Goal: Navigation & Orientation: Find specific page/section

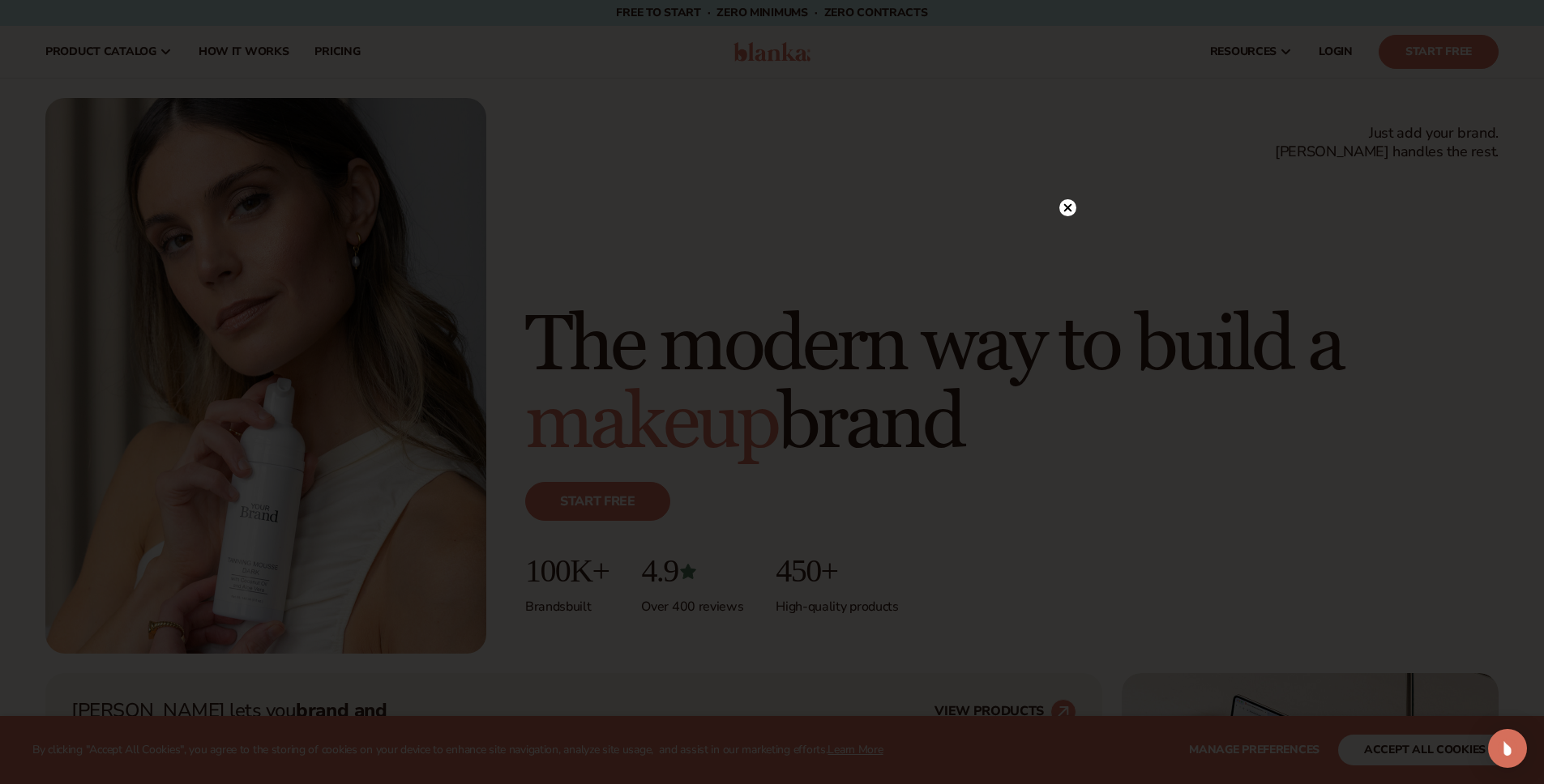
click at [1057, 178] on div at bounding box center [772, 392] width 1544 height 784
click at [1068, 207] on icon at bounding box center [1068, 207] width 8 height 8
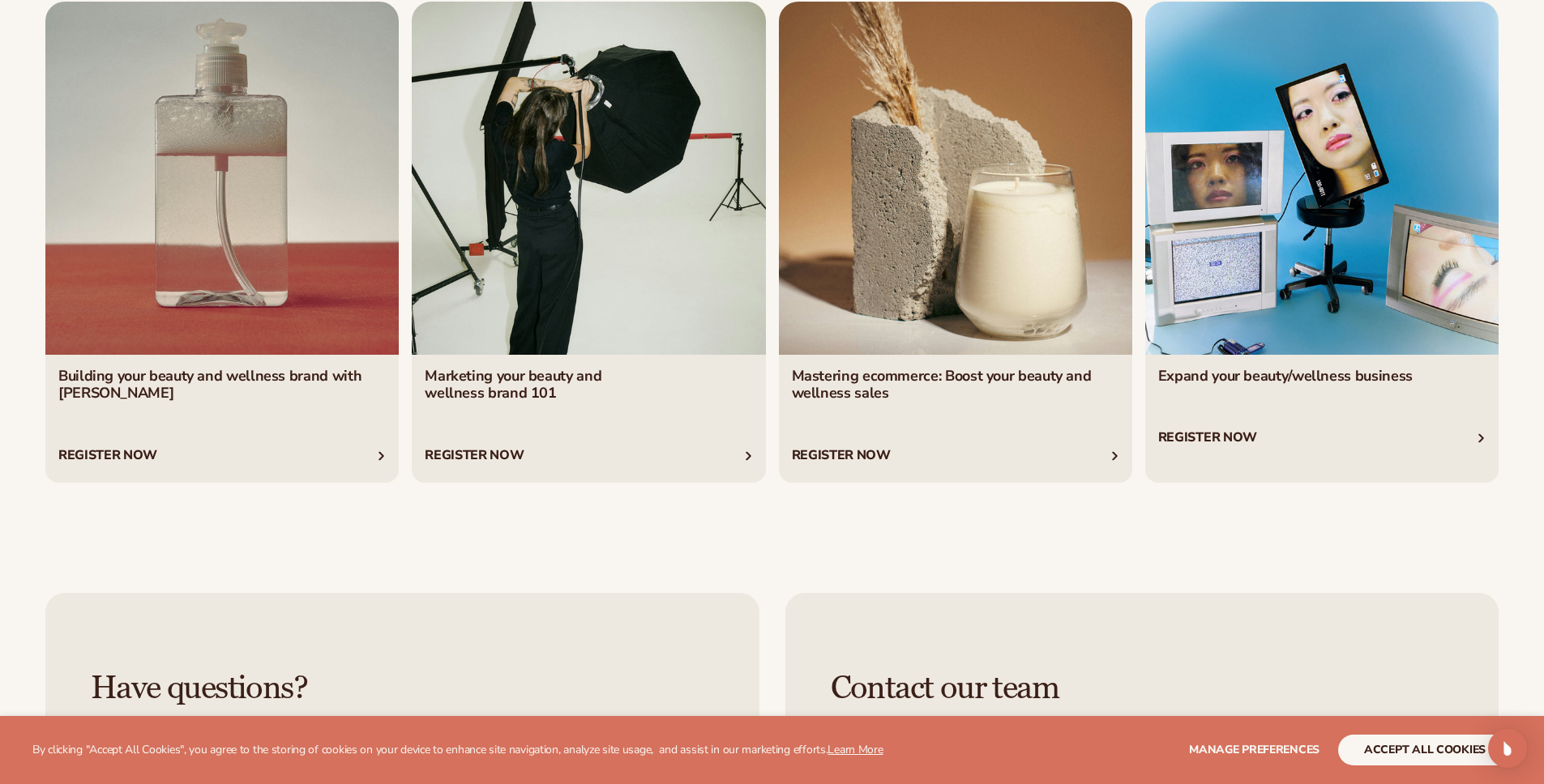
scroll to position [7327, 0]
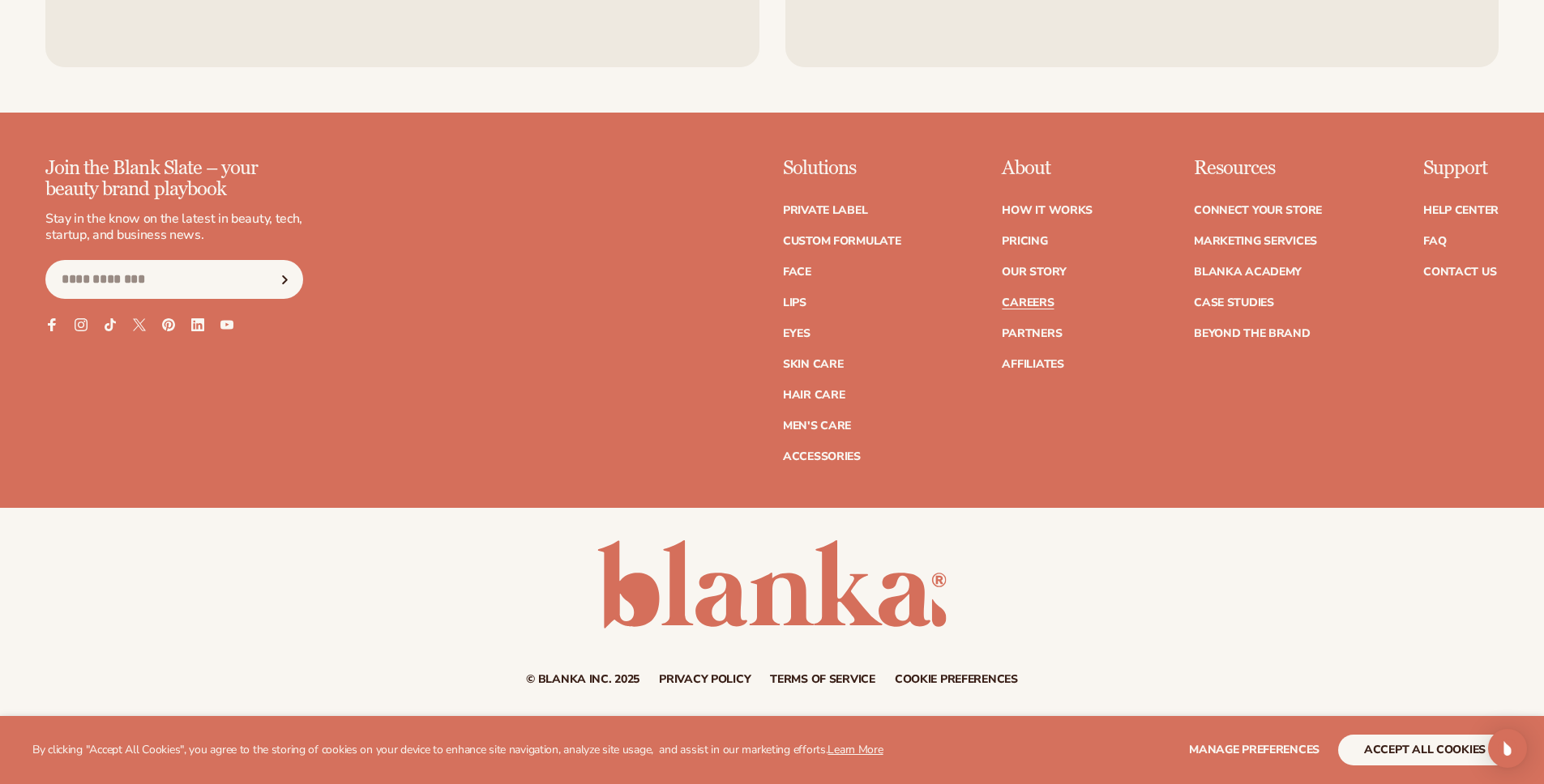
click at [1023, 297] on link "Careers" at bounding box center [1027, 303] width 52 height 11
